Goal: Information Seeking & Learning: Learn about a topic

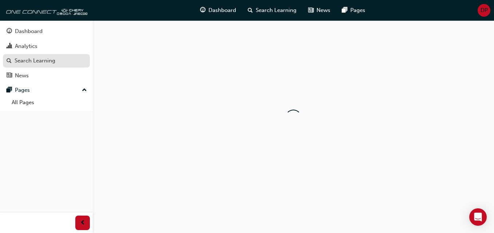
click at [41, 54] on link "Search Learning" at bounding box center [46, 60] width 87 height 13
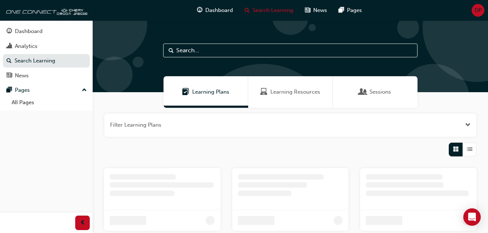
click at [284, 91] on span "Learning Resources" at bounding box center [296, 92] width 50 height 8
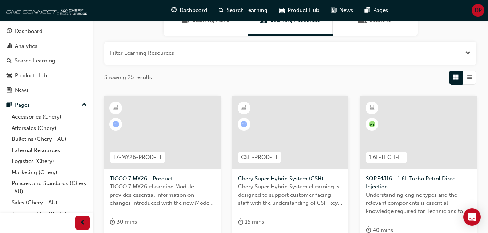
scroll to position [73, 0]
click at [163, 132] on div at bounding box center [162, 132] width 117 height 73
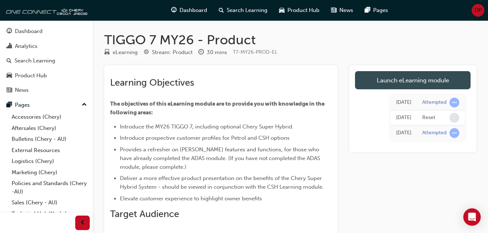
click at [387, 79] on link "Launch eLearning module" at bounding box center [413, 80] width 116 height 18
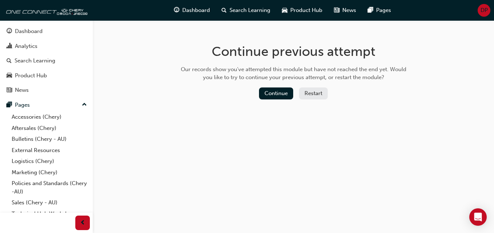
click at [308, 92] on button "Restart" at bounding box center [313, 94] width 29 height 12
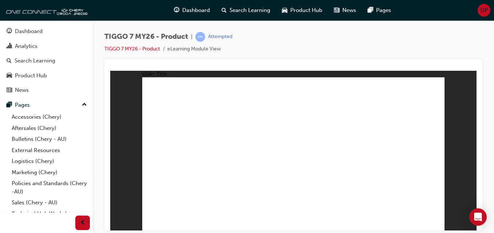
click at [437, 48] on div "TIGGO 7 MY26 - Product | Attempted TIGGO 7 MY26 - Product eLearning Module View" at bounding box center [293, 45] width 378 height 27
click at [129, 165] on div "slide: Navigation MODULE NAVIGATION Rectangle Please take a moment to learn how…" at bounding box center [293, 151] width 366 height 160
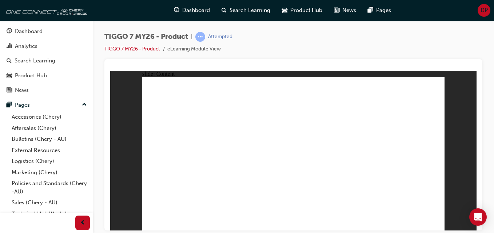
drag, startPoint x: 288, startPoint y: 137, endPoint x: 301, endPoint y: 151, distance: 19.3
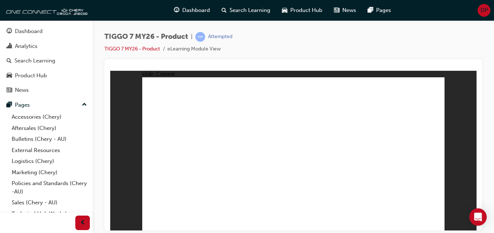
drag, startPoint x: 439, startPoint y: 80, endPoint x: 377, endPoint y: 132, distance: 80.8
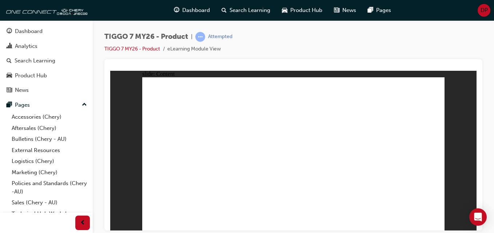
drag, startPoint x: 361, startPoint y: 88, endPoint x: 365, endPoint y: 87, distance: 4.6
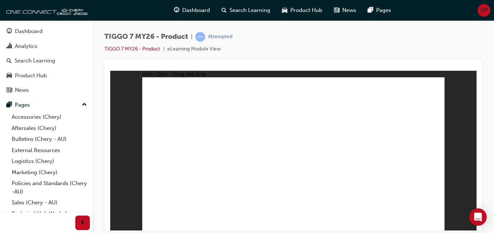
drag, startPoint x: 292, startPoint y: 91, endPoint x: 420, endPoint y: 158, distance: 144.3
drag, startPoint x: 343, startPoint y: 83, endPoint x: 165, endPoint y: 155, distance: 191.7
drag, startPoint x: 368, startPoint y: 124, endPoint x: 292, endPoint y: 162, distance: 84.9
drag, startPoint x: 244, startPoint y: 160, endPoint x: 340, endPoint y: 123, distance: 102.6
drag, startPoint x: 404, startPoint y: 95, endPoint x: 374, endPoint y: 183, distance: 93.3
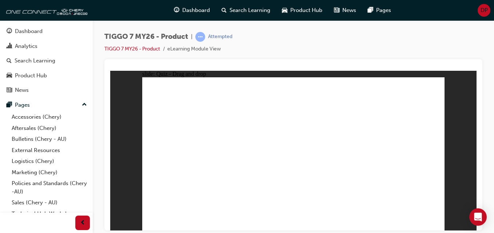
drag, startPoint x: 296, startPoint y: 108, endPoint x: 376, endPoint y: 176, distance: 104.7
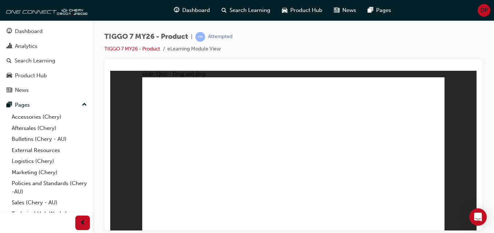
drag, startPoint x: 305, startPoint y: 105, endPoint x: 315, endPoint y: 171, distance: 66.1
drag, startPoint x: 362, startPoint y: 109, endPoint x: 321, endPoint y: 190, distance: 91.1
drag, startPoint x: 411, startPoint y: 112, endPoint x: 199, endPoint y: 175, distance: 220.8
drag, startPoint x: 289, startPoint y: 90, endPoint x: 307, endPoint y: 184, distance: 95.6
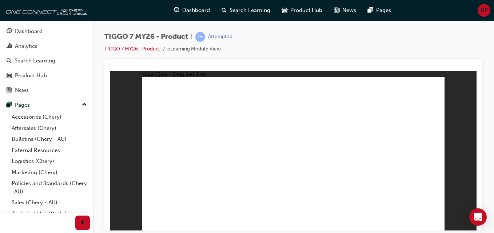
drag, startPoint x: 321, startPoint y: 89, endPoint x: 329, endPoint y: 179, distance: 89.5
drag, startPoint x: 355, startPoint y: 90, endPoint x: 209, endPoint y: 177, distance: 170.0
drag, startPoint x: 384, startPoint y: 93, endPoint x: 228, endPoint y: 179, distance: 178.1
drag, startPoint x: 289, startPoint y: 105, endPoint x: 235, endPoint y: 173, distance: 86.7
drag, startPoint x: 319, startPoint y: 107, endPoint x: 353, endPoint y: 155, distance: 59.2
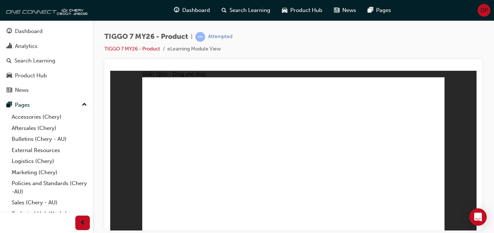
drag, startPoint x: 354, startPoint y: 117, endPoint x: 377, endPoint y: 180, distance: 67.2
drag, startPoint x: 388, startPoint y: 116, endPoint x: 256, endPoint y: 169, distance: 142.9
drag, startPoint x: 321, startPoint y: 117, endPoint x: 195, endPoint y: 188, distance: 144.4
drag, startPoint x: 354, startPoint y: 105, endPoint x: 219, endPoint y: 180, distance: 154.7
drag, startPoint x: 387, startPoint y: 104, endPoint x: 243, endPoint y: 183, distance: 164.5
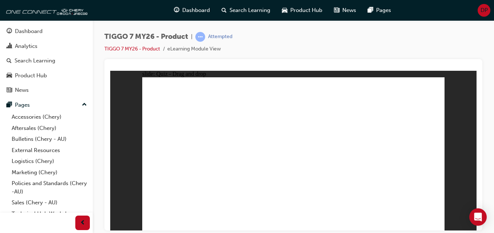
drag, startPoint x: 416, startPoint y: 106, endPoint x: 329, endPoint y: 183, distance: 116.2
drag, startPoint x: 422, startPoint y: 93, endPoint x: 259, endPoint y: 182, distance: 185.7
drag, startPoint x: 297, startPoint y: 104, endPoint x: 222, endPoint y: 169, distance: 100.0
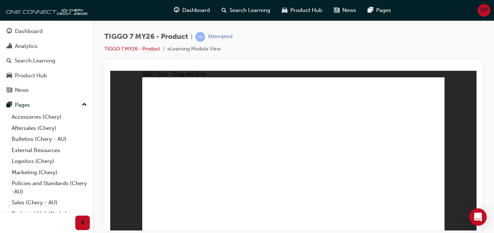
drag, startPoint x: 349, startPoint y: 105, endPoint x: 207, endPoint y: 179, distance: 160.7
drag, startPoint x: 407, startPoint y: 106, endPoint x: 328, endPoint y: 175, distance: 105.4
